Goal: Find specific fact: Find specific fact

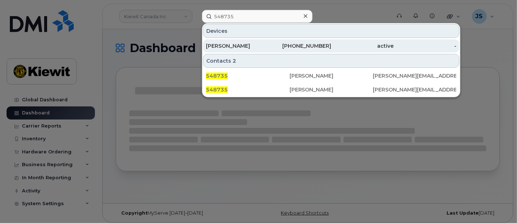
type input "548735"
click at [262, 47] on div "[PERSON_NAME]" at bounding box center [237, 45] width 63 height 7
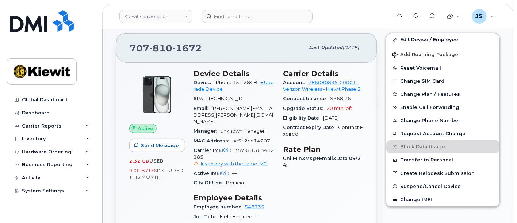
scroll to position [81, 0]
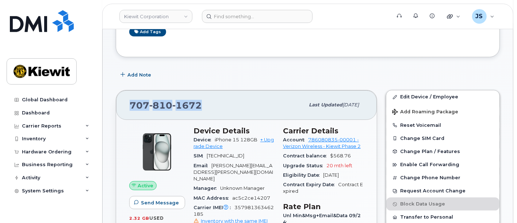
drag, startPoint x: 202, startPoint y: 104, endPoint x: 130, endPoint y: 105, distance: 72.3
click at [130, 105] on div "[PHONE_NUMBER]" at bounding box center [217, 104] width 175 height 15
copy span "[PHONE_NUMBER]"
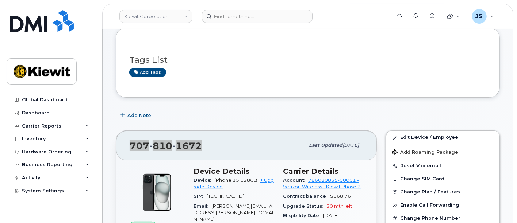
scroll to position [0, 0]
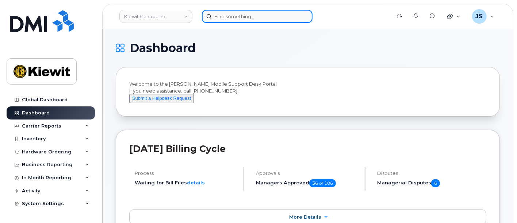
click at [246, 11] on input at bounding box center [257, 16] width 111 height 13
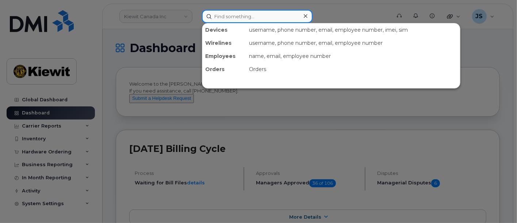
paste input "493976"
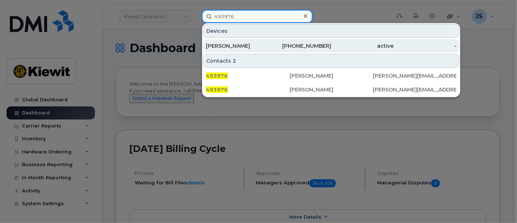
type input "493976"
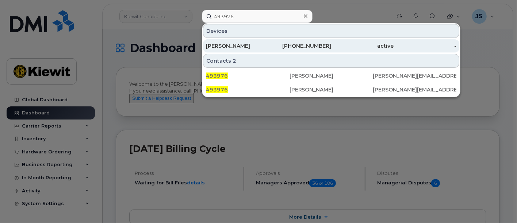
click at [274, 45] on div "303-968-8073" at bounding box center [300, 45] width 63 height 7
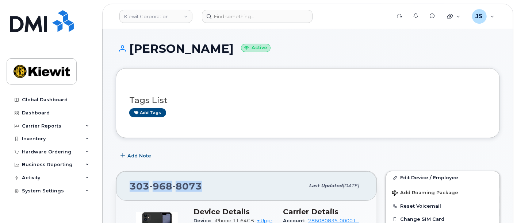
drag, startPoint x: 202, startPoint y: 184, endPoint x: 125, endPoint y: 176, distance: 77.4
click at [125, 176] on div "303 968 8073 Last updated Oct 06, 2025" at bounding box center [246, 186] width 261 height 29
copy span "303 968 8073"
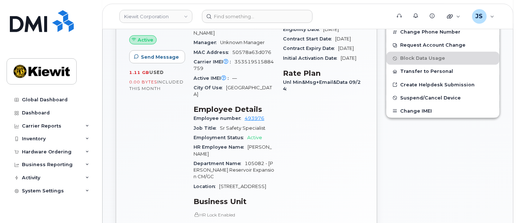
scroll to position [243, 0]
